Goal: Information Seeking & Learning: Learn about a topic

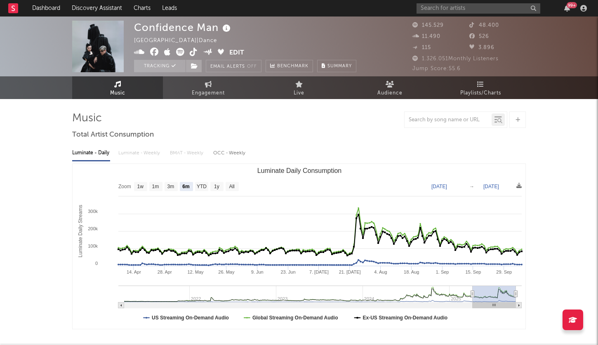
select select "6m"
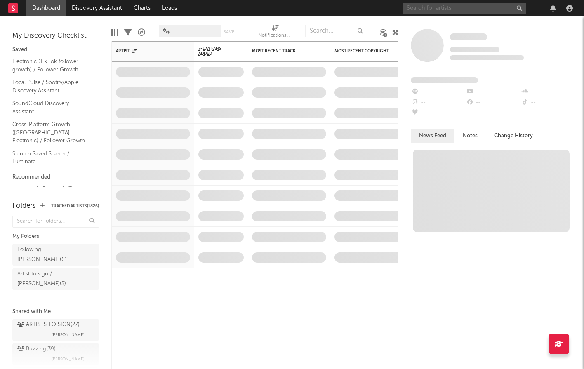
click at [430, 11] on input "text" at bounding box center [465, 8] width 124 height 10
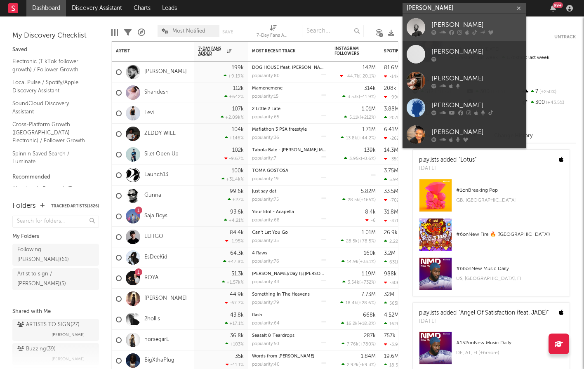
type input "[PERSON_NAME]"
click at [423, 20] on div at bounding box center [416, 27] width 19 height 19
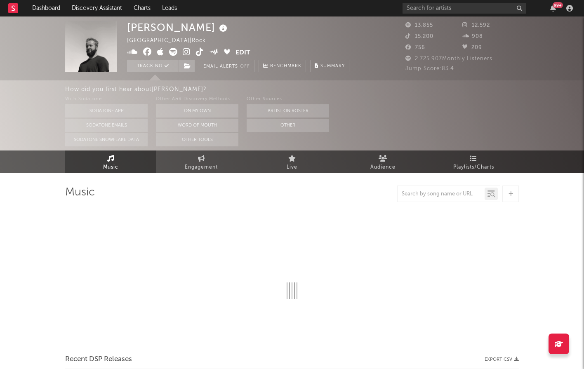
click at [217, 27] on icon at bounding box center [223, 29] width 12 height 12
select select "6m"
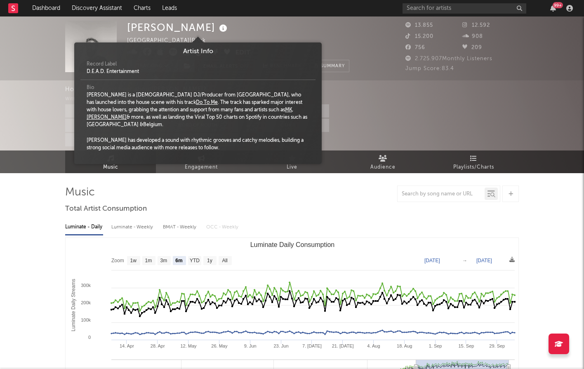
click at [218, 31] on div "[PERSON_NAME] [GEOGRAPHIC_DATA] | Rock Edit Tracking Email Alerts Off Benchmark…" at bounding box center [238, 47] width 222 height 52
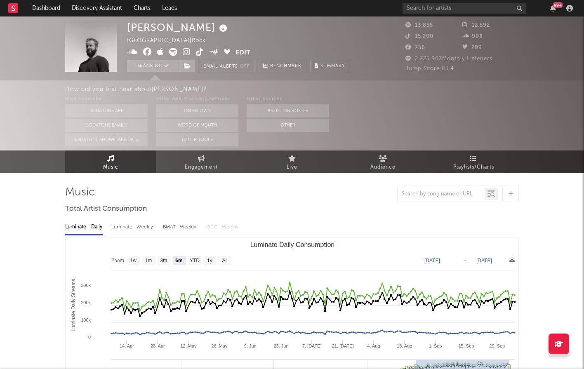
click at [130, 54] on icon at bounding box center [132, 52] width 11 height 8
click at [145, 54] on icon at bounding box center [147, 52] width 9 height 8
click at [188, 54] on icon at bounding box center [187, 52] width 8 height 8
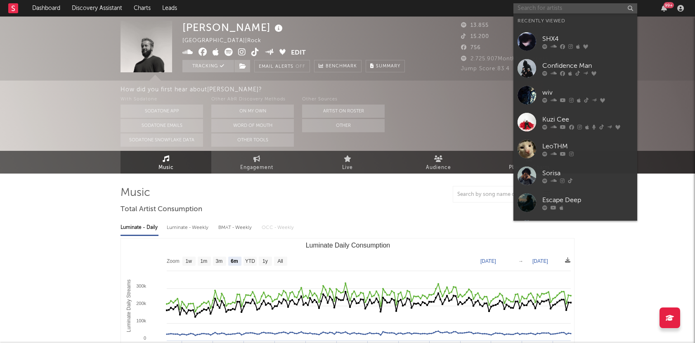
click at [563, 7] on input "text" at bounding box center [575, 8] width 124 height 10
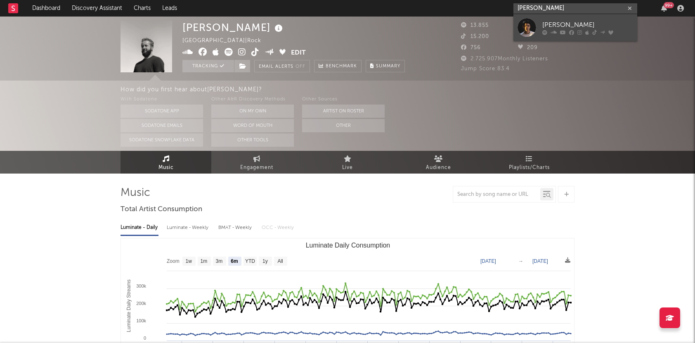
type input "[PERSON_NAME]"
click at [560, 26] on div "[PERSON_NAME]" at bounding box center [587, 25] width 91 height 10
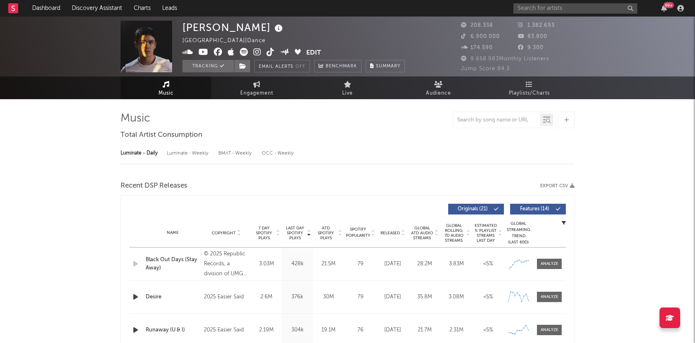
select select "6m"
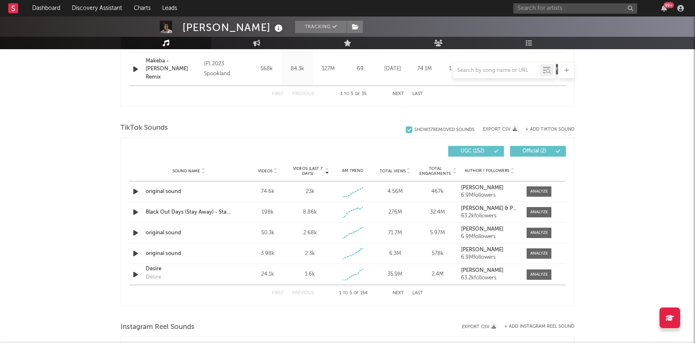
scroll to position [514, 0]
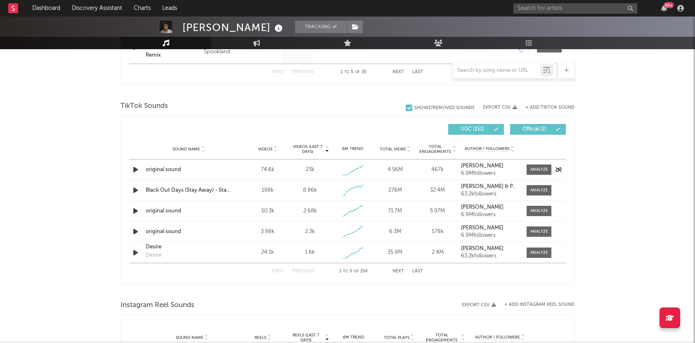
click at [136, 171] on icon "button" at bounding box center [135, 169] width 9 height 10
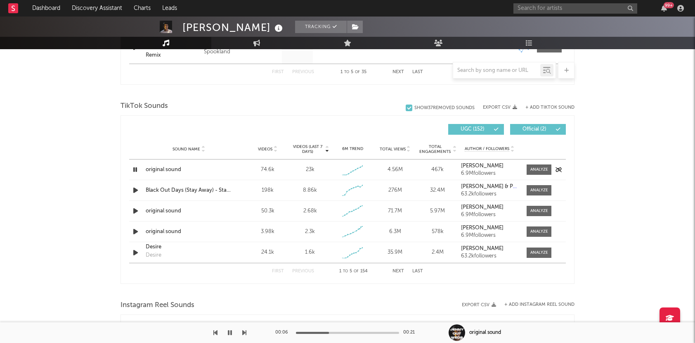
click at [533, 163] on div "Sound Name original sound Videos 74.6k Videos (last 7 days) 23k Weekly Growth %…" at bounding box center [347, 169] width 437 height 20
click at [537, 164] on span at bounding box center [539, 169] width 25 height 10
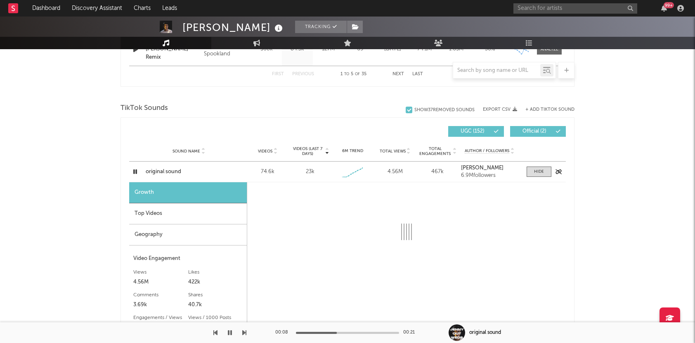
select select "1w"
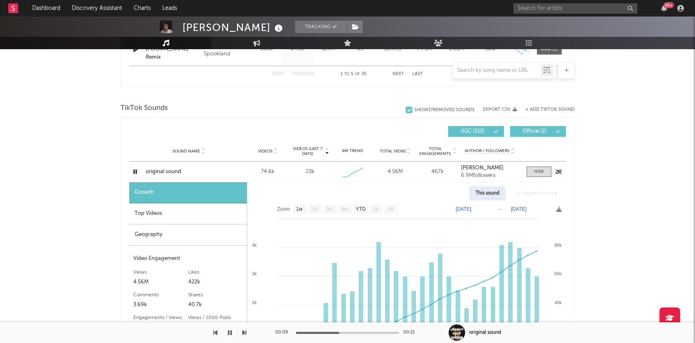
scroll to position [510, 0]
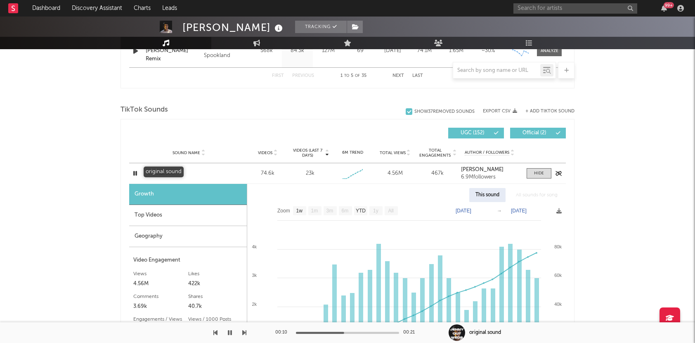
click at [170, 171] on div "original sound" at bounding box center [189, 173] width 86 height 8
click at [135, 173] on icon "button" at bounding box center [135, 173] width 8 height 10
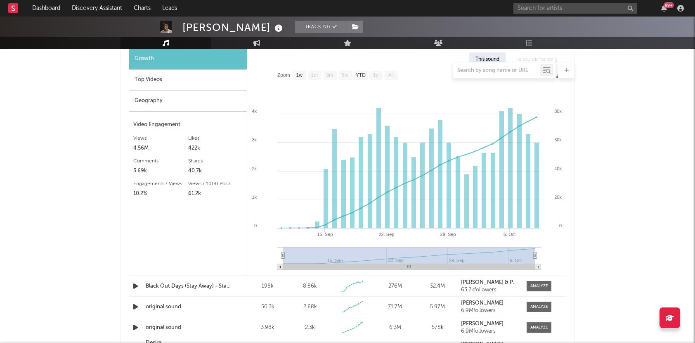
scroll to position [564, 0]
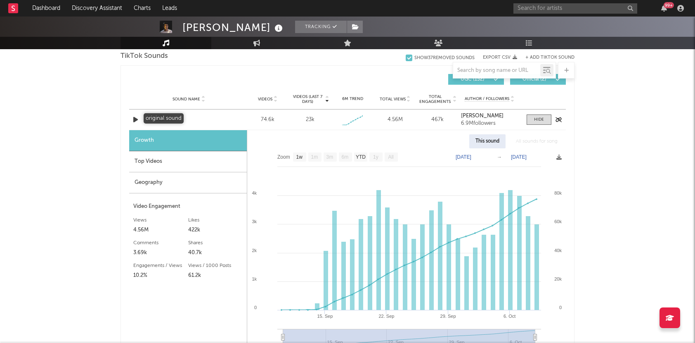
click at [155, 118] on div "original sound" at bounding box center [189, 120] width 86 height 8
click at [142, 127] on div "Sound Name original sound Videos 74.6k Videos (last 7 days) 23k Weekly Growth %…" at bounding box center [347, 120] width 437 height 20
click at [133, 120] on icon "button" at bounding box center [135, 120] width 9 height 10
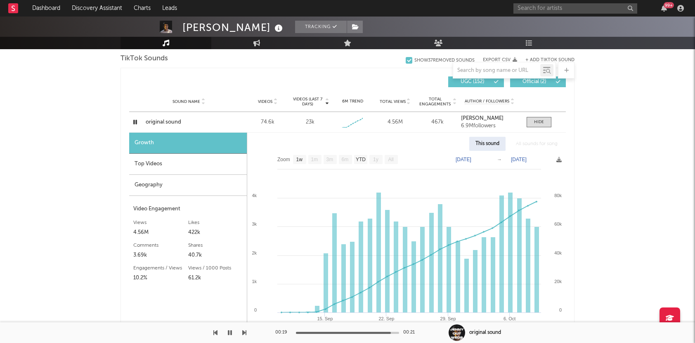
scroll to position [561, 0]
click at [544, 117] on span at bounding box center [539, 122] width 25 height 10
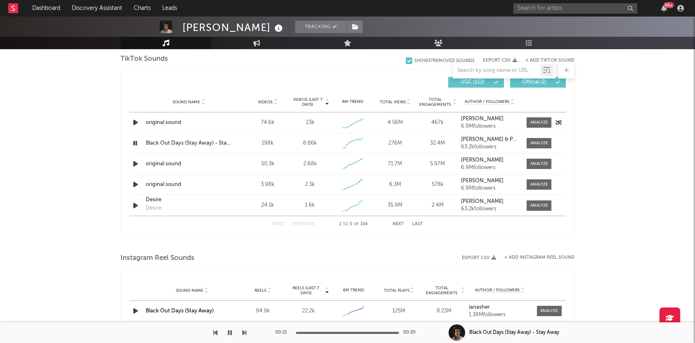
click at [135, 122] on icon "button" at bounding box center [135, 122] width 9 height 10
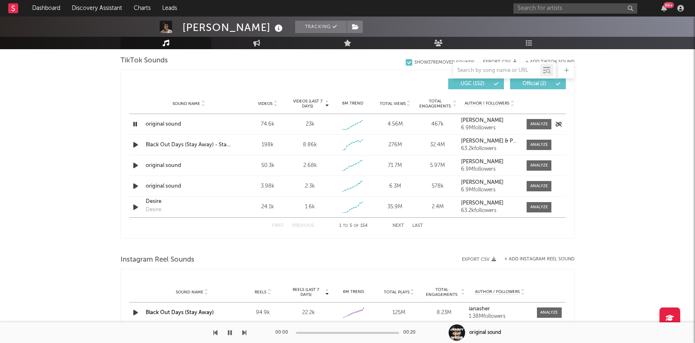
drag, startPoint x: 544, startPoint y: 123, endPoint x: 447, endPoint y: 132, distance: 97.9
click at [544, 123] on div at bounding box center [539, 124] width 18 height 6
select select "1w"
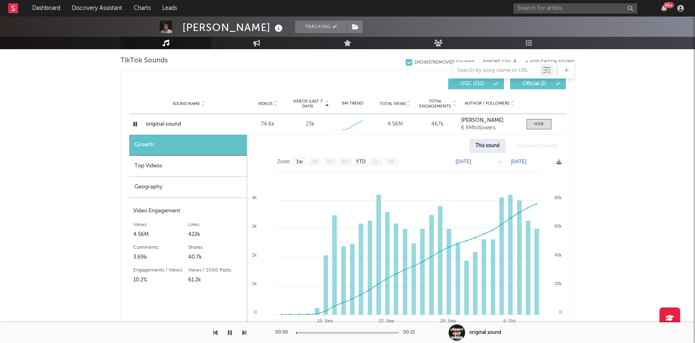
click at [203, 161] on div "Top Videos" at bounding box center [188, 166] width 118 height 21
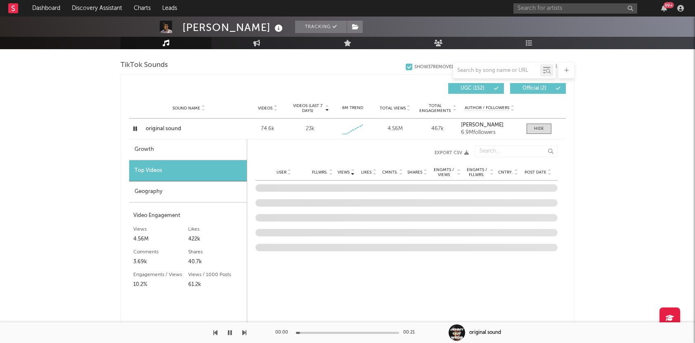
scroll to position [553, 0]
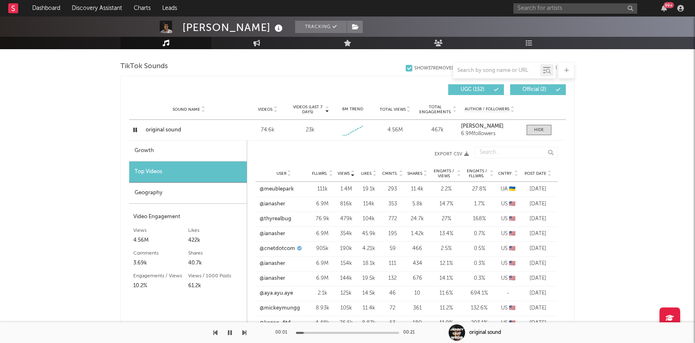
click at [539, 172] on span "Post Date" at bounding box center [536, 173] width 22 height 5
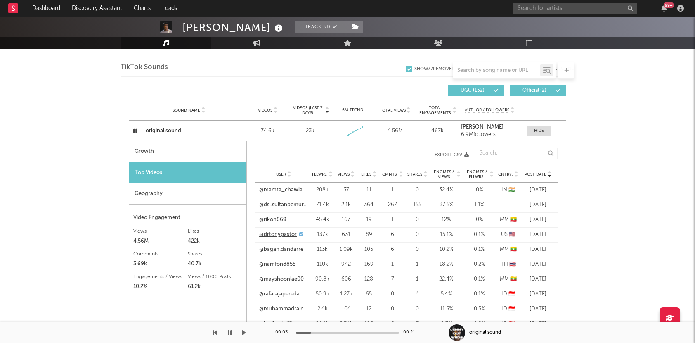
scroll to position [552, 0]
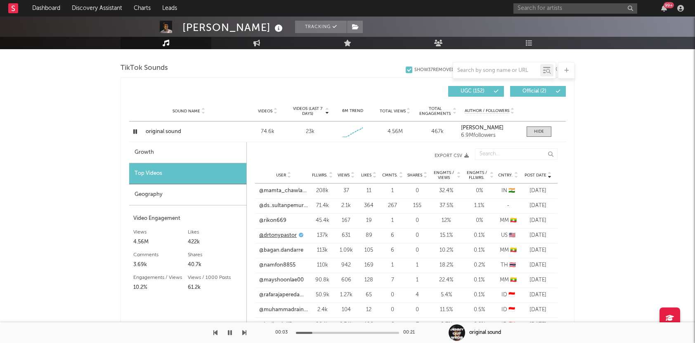
click at [276, 231] on link "@drtonypastor" at bounding box center [278, 235] width 38 height 8
